Goal: Find contact information: Find contact information

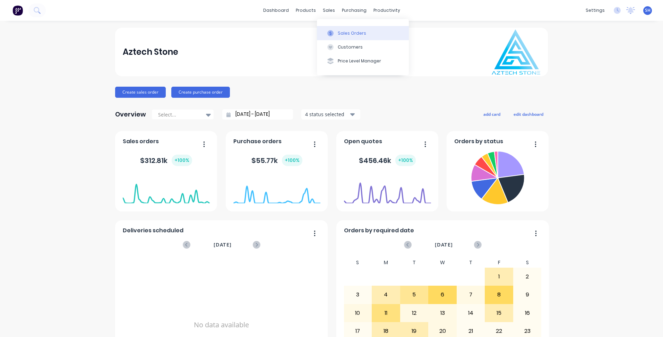
click at [343, 35] on div "Sales Orders" at bounding box center [352, 33] width 28 height 6
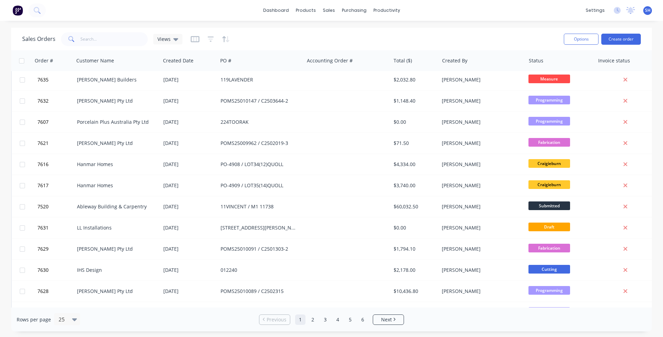
scroll to position [296, 0]
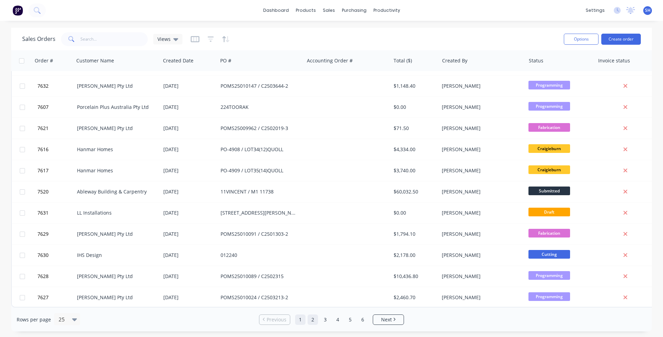
click at [310, 321] on link "2" at bounding box center [313, 320] width 10 height 10
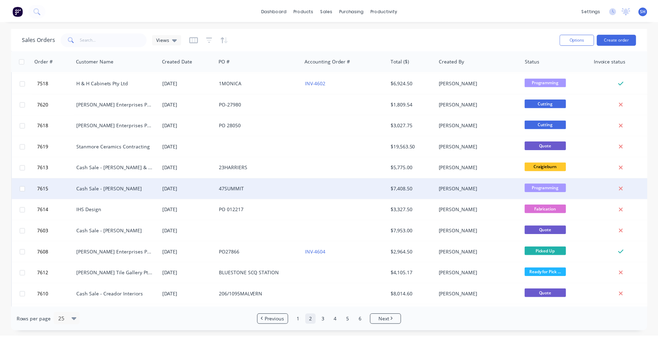
scroll to position [139, 0]
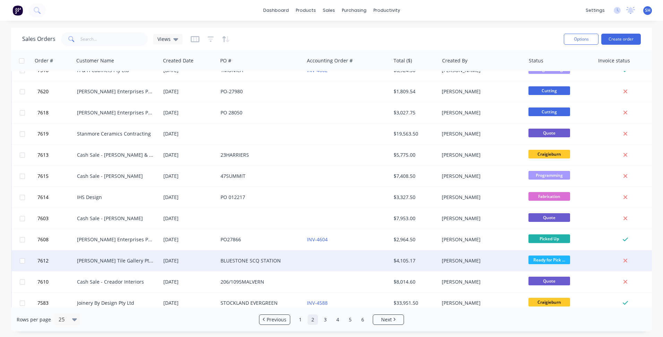
click at [173, 261] on div "[DATE]" at bounding box center [189, 260] width 52 height 7
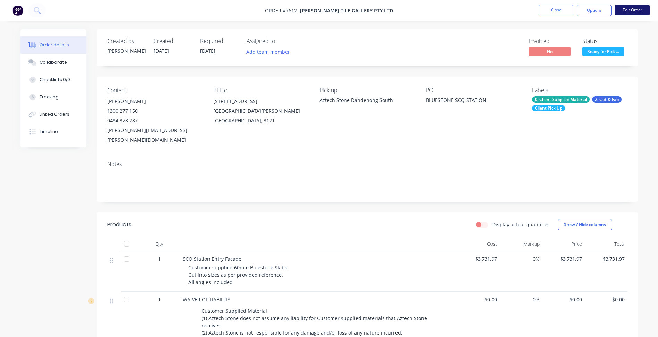
click at [635, 13] on button "Edit Order" at bounding box center [632, 10] width 35 height 10
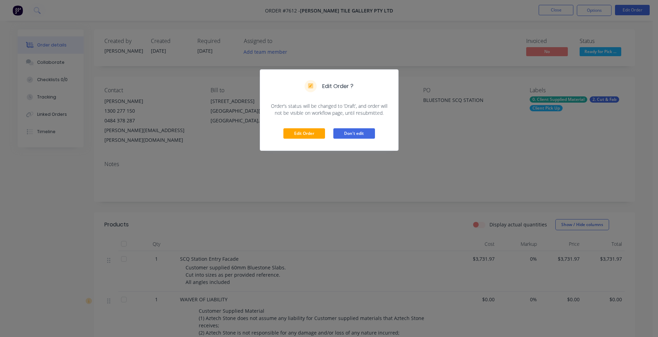
click at [355, 134] on button "Don't edit" at bounding box center [354, 133] width 42 height 10
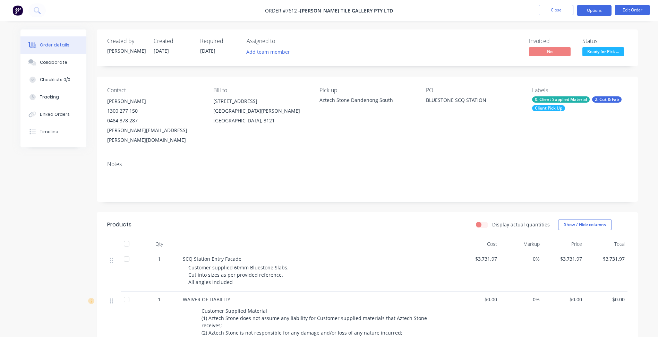
click at [595, 8] on button "Options" at bounding box center [594, 10] width 35 height 11
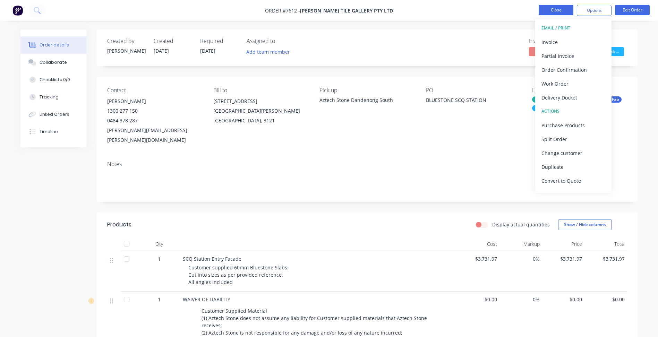
click at [544, 14] on button "Close" at bounding box center [556, 10] width 35 height 10
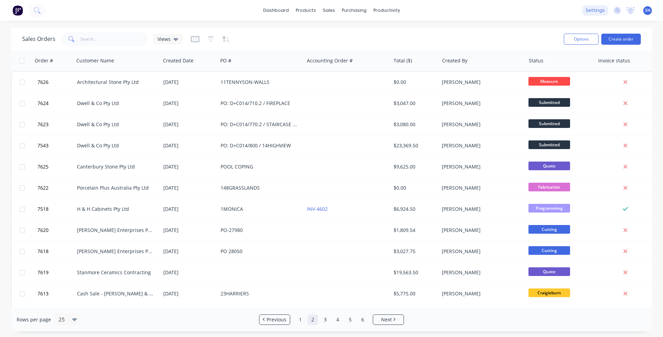
click at [594, 11] on div "settings" at bounding box center [595, 10] width 26 height 10
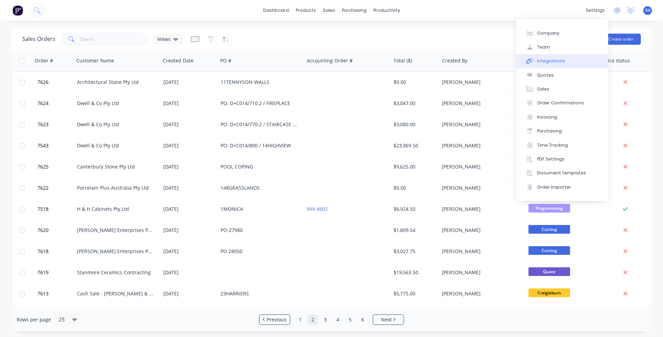
click at [568, 58] on button "Integrations" at bounding box center [563, 61] width 92 height 14
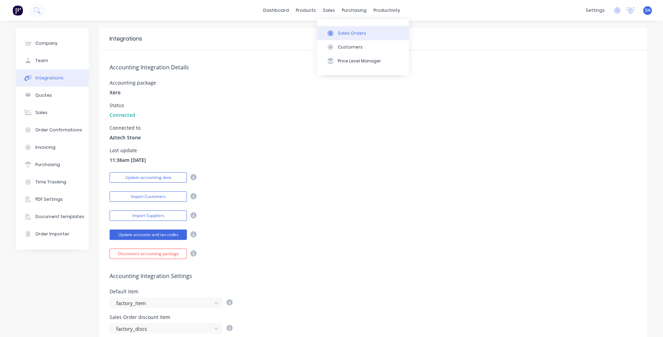
click at [339, 34] on div "Sales Orders" at bounding box center [352, 33] width 28 height 6
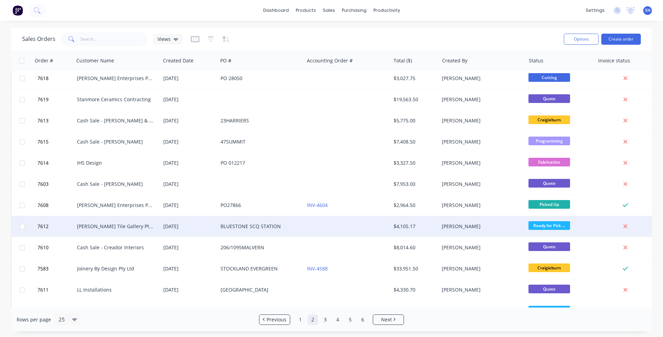
scroll to position [173, 0]
click at [135, 226] on div "[PERSON_NAME] Tile Gallery Pty Ltd" at bounding box center [115, 226] width 77 height 7
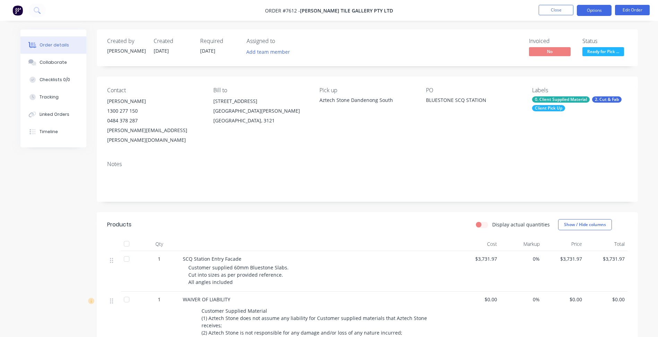
click at [591, 12] on button "Options" at bounding box center [594, 10] width 35 height 11
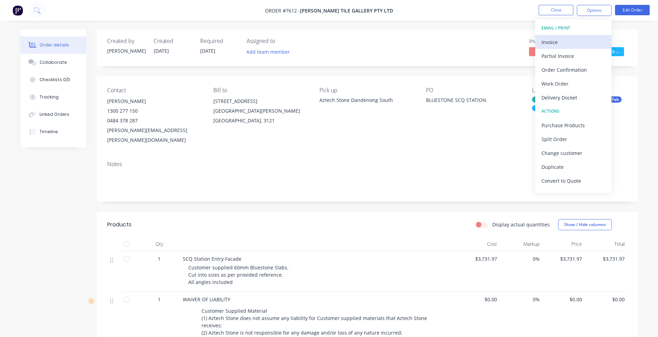
click at [564, 43] on div "Invoice" at bounding box center [573, 42] width 64 height 10
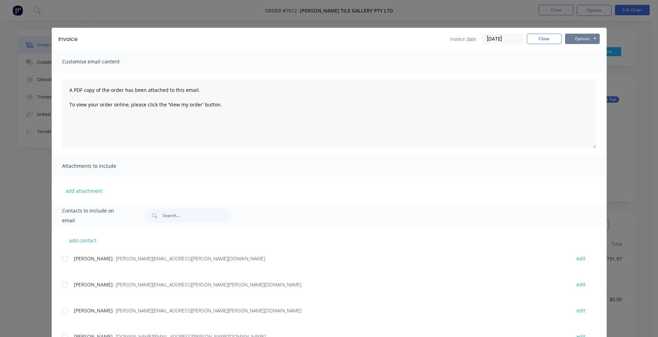
click at [583, 36] on button "Options" at bounding box center [582, 39] width 35 height 10
click at [581, 59] on button "Print" at bounding box center [587, 62] width 44 height 11
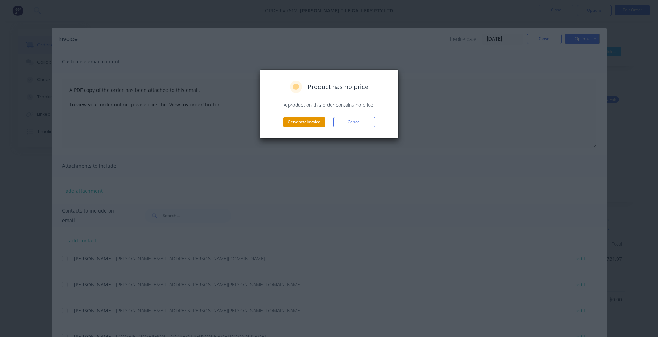
click at [297, 122] on button "Generate invoice" at bounding box center [304, 122] width 42 height 10
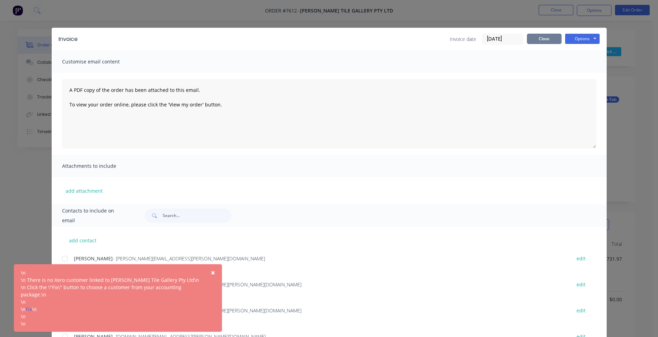
click at [545, 41] on button "Close" at bounding box center [544, 39] width 35 height 10
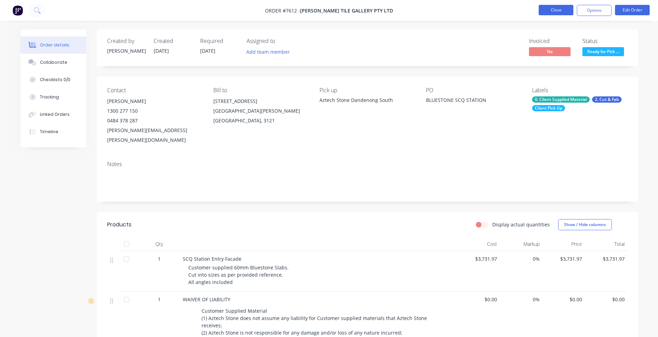
click at [547, 12] on button "Close" at bounding box center [556, 10] width 35 height 10
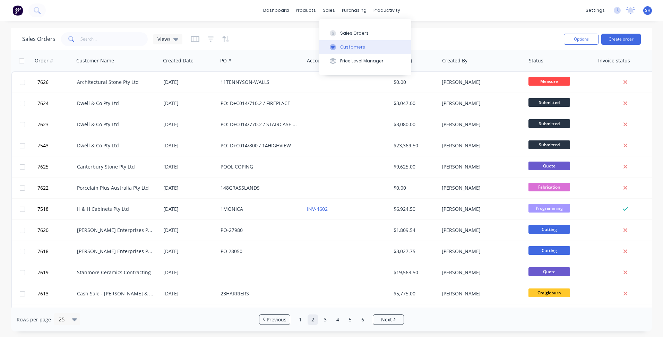
click at [347, 43] on button "Customers" at bounding box center [365, 47] width 92 height 14
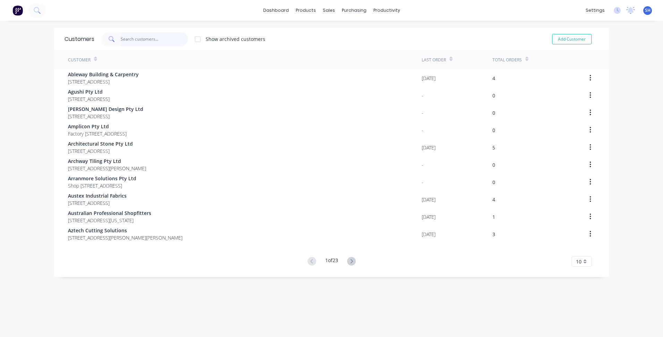
click at [139, 35] on input "text" at bounding box center [155, 39] width 68 height 14
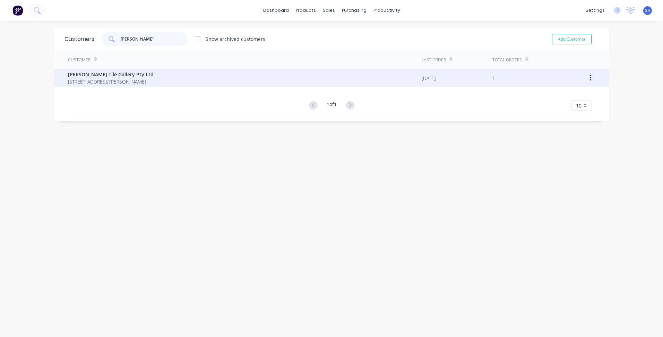
type input "[PERSON_NAME]"
click at [125, 79] on span "[STREET_ADDRESS][PERSON_NAME]" at bounding box center [111, 81] width 86 height 7
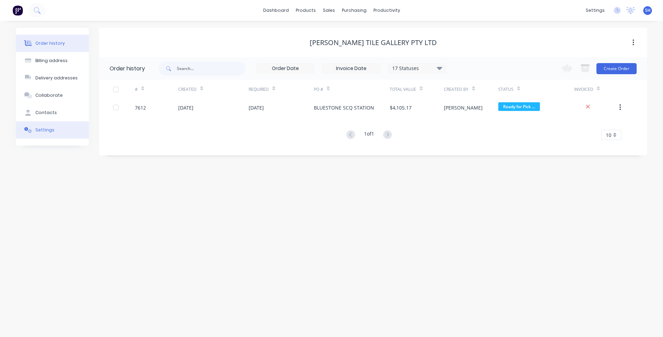
click at [46, 131] on div "Settings" at bounding box center [44, 130] width 19 height 6
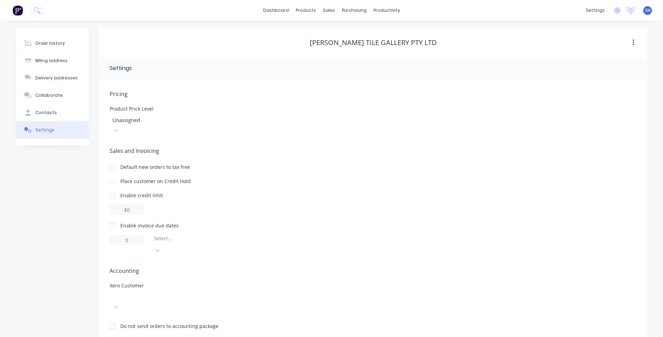
click at [185, 293] on div at bounding box center [162, 297] width 100 height 9
type input "signori"
click at [171, 313] on div "[PERSON_NAME] Tile Gallery Pty Ltd" at bounding box center [162, 316] width 104 height 7
click at [50, 75] on div "Delivery addresses" at bounding box center [56, 78] width 42 height 6
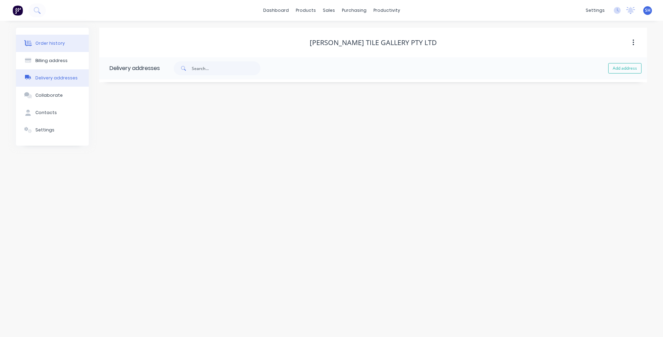
click at [53, 42] on div "Order history" at bounding box center [49, 43] width 29 height 6
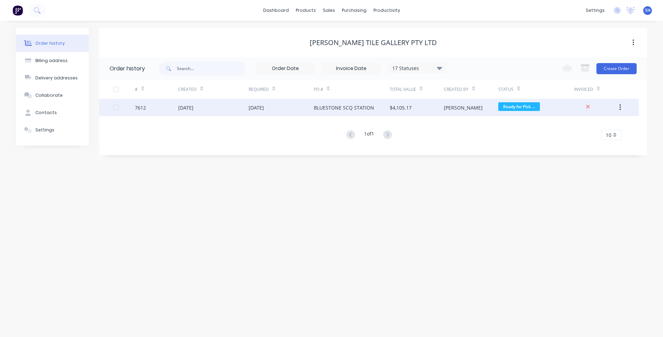
click at [271, 113] on div "[DATE]" at bounding box center [281, 107] width 65 height 17
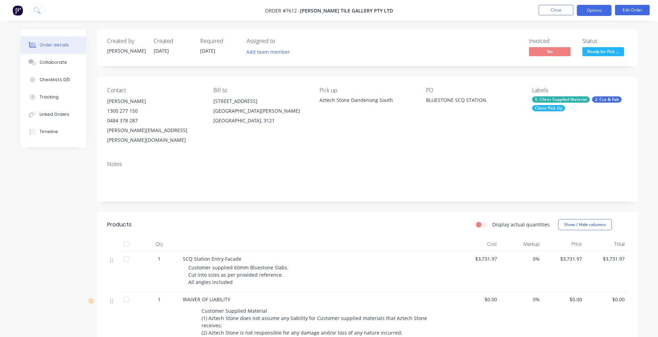
click at [593, 13] on button "Options" at bounding box center [594, 10] width 35 height 11
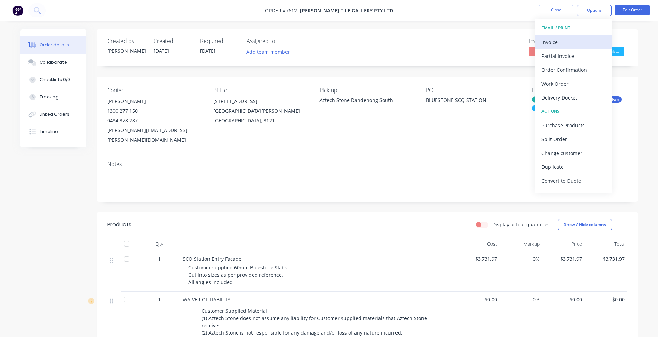
click at [570, 43] on div "Invoice" at bounding box center [573, 42] width 64 height 10
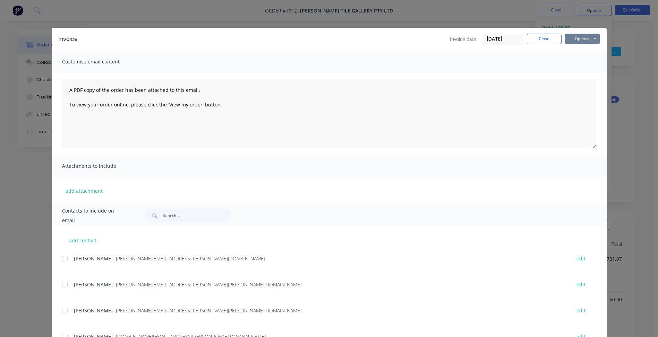
click at [574, 40] on button "Options" at bounding box center [582, 39] width 35 height 10
click at [575, 62] on button "Print" at bounding box center [587, 62] width 44 height 11
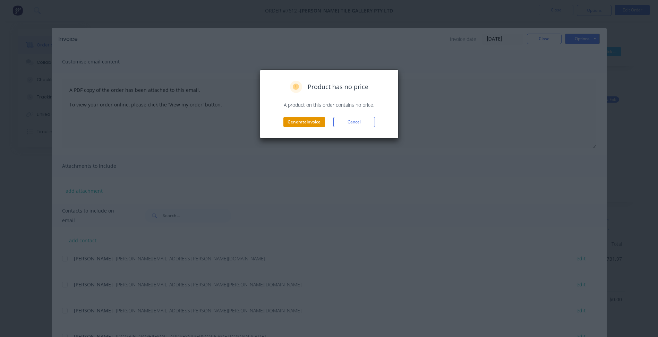
click at [290, 121] on button "Generate invoice" at bounding box center [304, 122] width 42 height 10
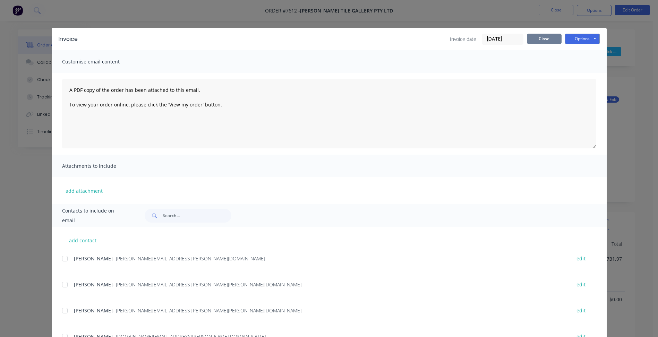
click at [532, 43] on button "Close" at bounding box center [544, 39] width 35 height 10
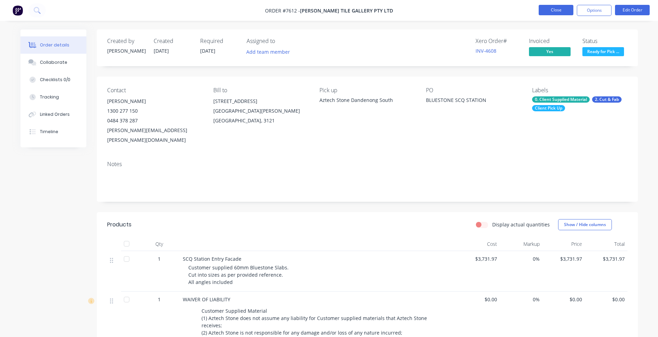
click at [554, 13] on button "Close" at bounding box center [556, 10] width 35 height 10
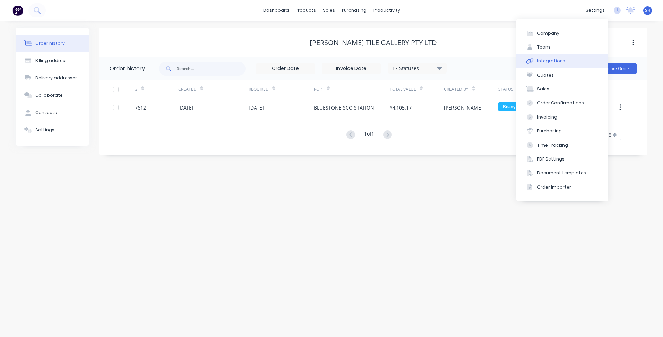
click at [564, 62] on button "Integrations" at bounding box center [563, 61] width 92 height 14
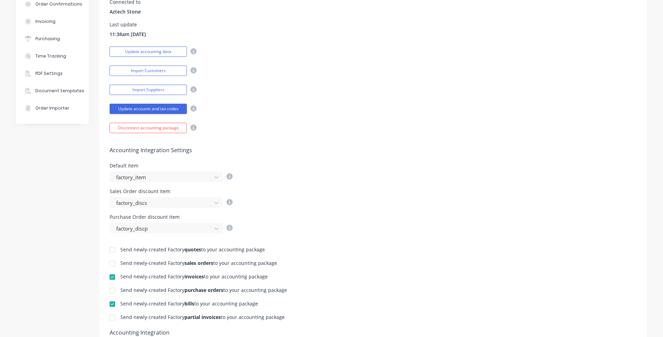
scroll to position [139, 0]
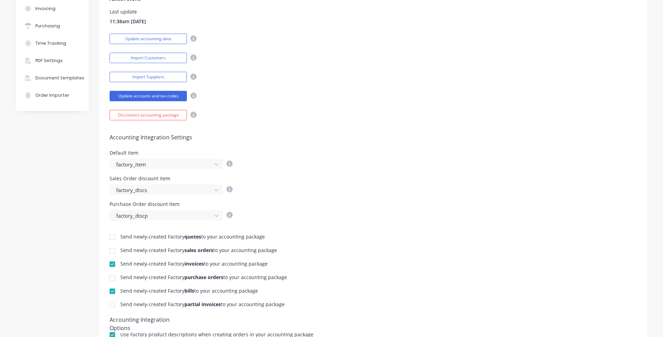
click at [110, 265] on div at bounding box center [112, 264] width 14 height 14
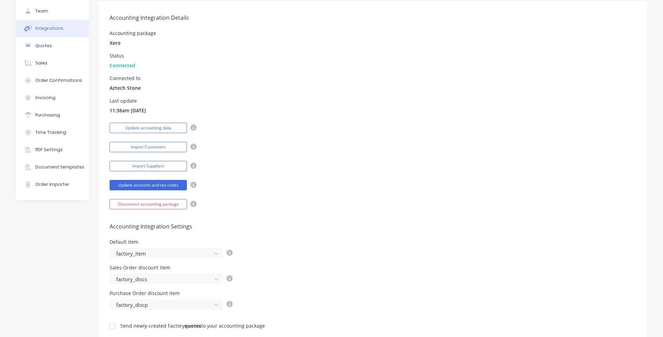
scroll to position [0, 0]
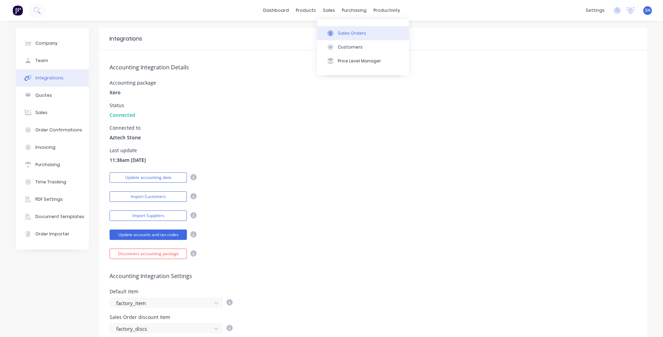
click at [341, 31] on div "Sales Orders" at bounding box center [352, 33] width 28 height 6
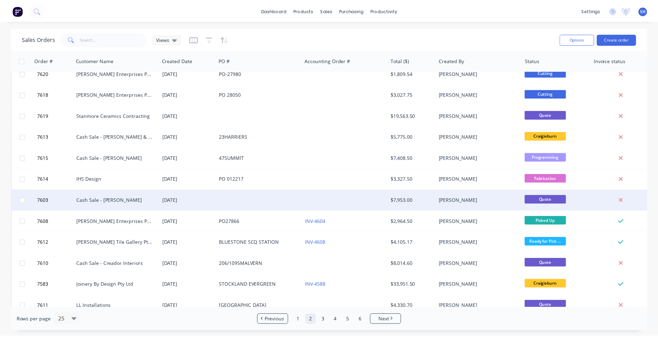
scroll to position [173, 0]
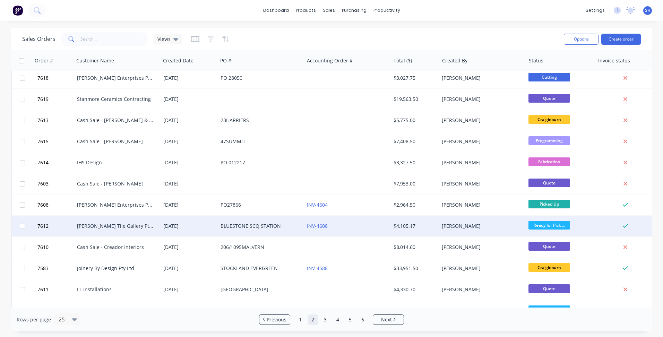
click at [139, 224] on div "[PERSON_NAME] Tile Gallery Pty Ltd" at bounding box center [115, 226] width 77 height 7
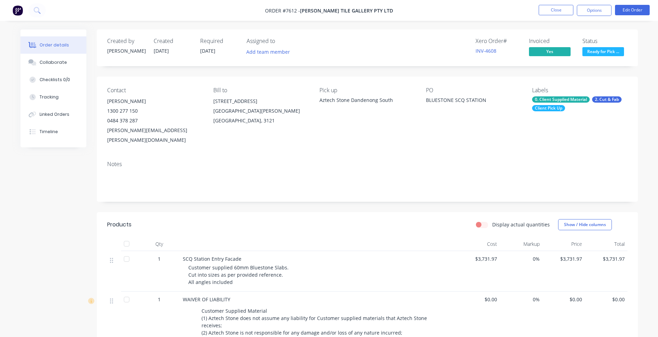
drag, startPoint x: 148, startPoint y: 102, endPoint x: 106, endPoint y: 102, distance: 42.0
click at [106, 102] on div "Contact [PERSON_NAME] 1300 277 150 0484 378 287 [PERSON_NAME][EMAIL_ADDRESS][PE…" at bounding box center [367, 116] width 541 height 79
copy div "[PERSON_NAME]"
drag, startPoint x: 130, startPoint y: 112, endPoint x: 105, endPoint y: 112, distance: 24.6
click at [105, 112] on div "Contact [PERSON_NAME] 1300 277 150 0484 378 287 [PERSON_NAME][EMAIL_ADDRESS][PE…" at bounding box center [367, 116] width 541 height 79
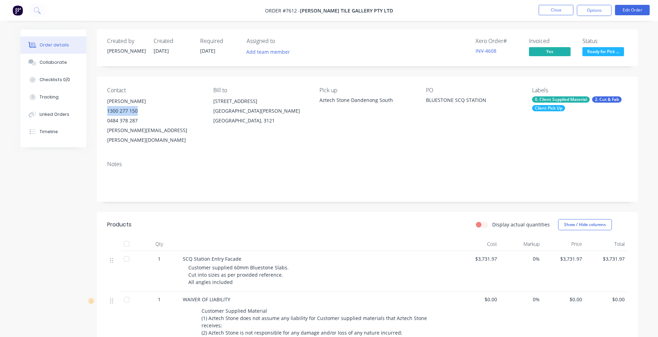
click at [105, 112] on div "Contact [PERSON_NAME] 1300 277 150 0484 378 287 [PERSON_NAME][EMAIL_ADDRESS][PE…" at bounding box center [367, 116] width 541 height 79
drag, startPoint x: 141, startPoint y: 111, endPoint x: 106, endPoint y: 110, distance: 34.3
click at [106, 110] on div "Contact [PERSON_NAME] 1300 277 150 0484 378 287 [PERSON_NAME][EMAIL_ADDRESS][PE…" at bounding box center [367, 116] width 541 height 79
copy div "1300 277 150"
drag, startPoint x: 130, startPoint y: 123, endPoint x: 107, endPoint y: 125, distance: 23.6
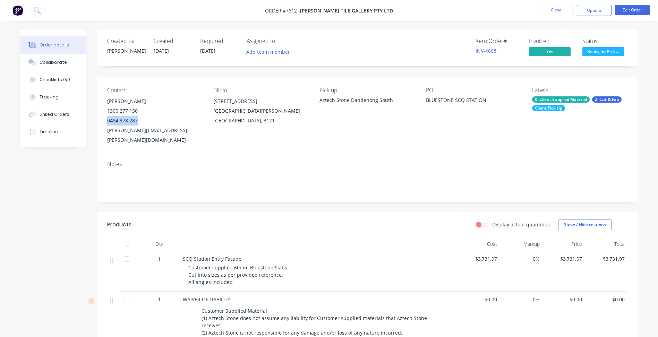
click at [107, 125] on div "0484 378 287" at bounding box center [154, 121] width 95 height 10
copy div "0484 378 287"
drag, startPoint x: 188, startPoint y: 133, endPoint x: 106, endPoint y: 135, distance: 82.2
click at [106, 135] on div "Contact [PERSON_NAME] 1300 277 150 0484 378 287 [PERSON_NAME][EMAIL_ADDRESS][PE…" at bounding box center [367, 116] width 541 height 79
copy div "[PERSON_NAME][EMAIL_ADDRESS][PERSON_NAME][DOMAIN_NAME]"
